Goal: Navigation & Orientation: Understand site structure

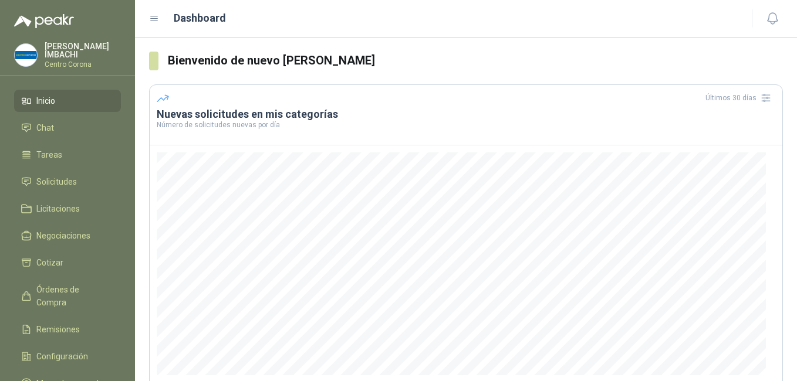
click at [50, 100] on span "Inicio" at bounding box center [45, 100] width 19 height 13
click at [63, 211] on span "Licitaciones" at bounding box center [57, 208] width 43 height 13
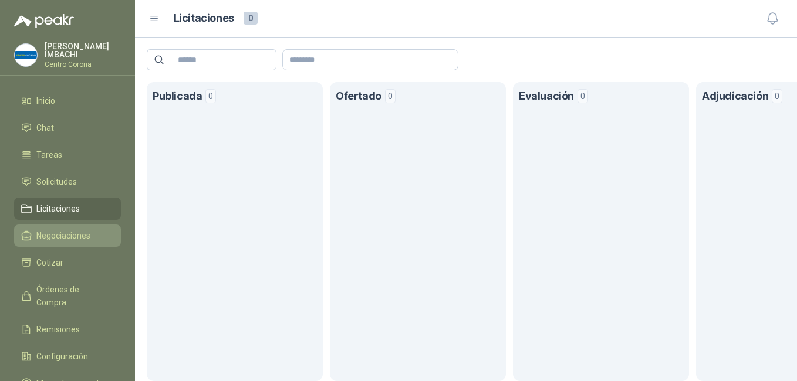
click at [50, 232] on span "Negociaciones" at bounding box center [63, 235] width 54 height 13
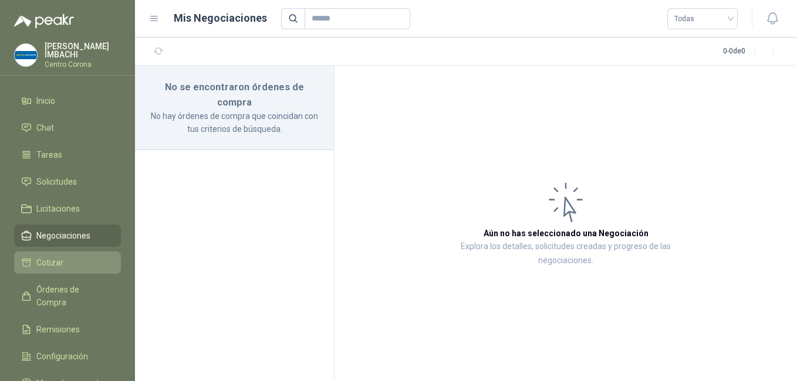
click at [41, 258] on span "Cotizar" at bounding box center [49, 262] width 27 height 13
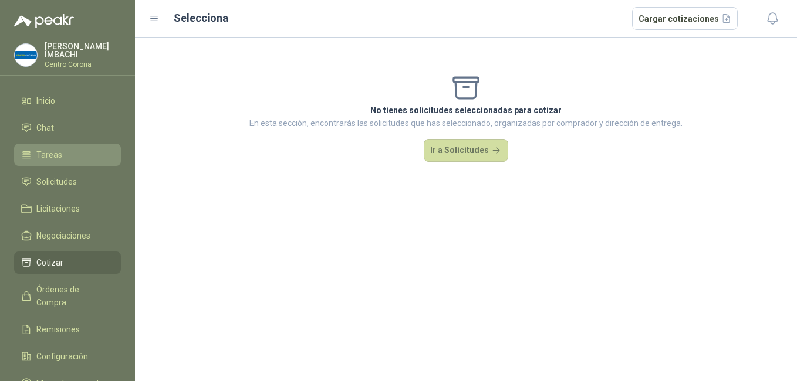
click at [38, 154] on span "Tareas" at bounding box center [49, 154] width 26 height 13
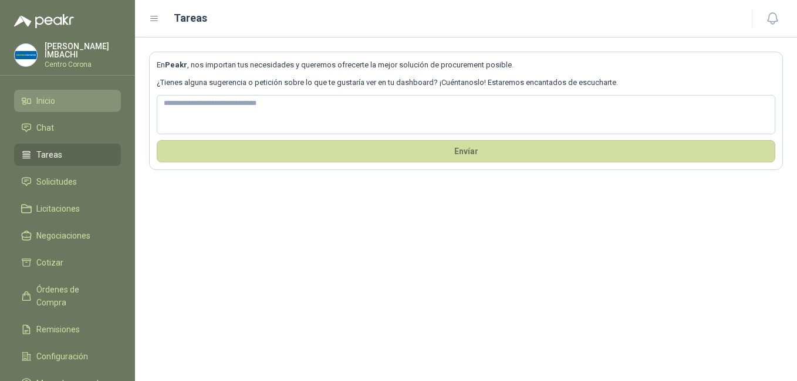
click at [30, 102] on icon at bounding box center [26, 101] width 11 height 11
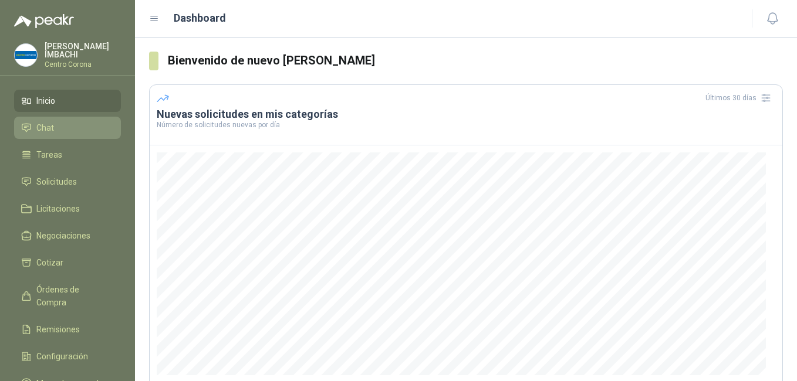
click at [42, 127] on span "Chat" at bounding box center [45, 127] width 18 height 13
